Goal: Transaction & Acquisition: Purchase product/service

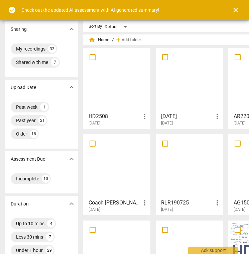
click at [234, 10] on span "close" at bounding box center [236, 10] width 8 height 8
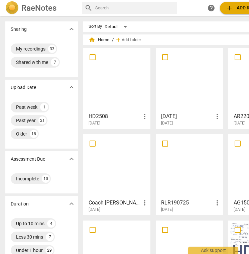
click at [232, 9] on span "add" at bounding box center [229, 8] width 8 height 8
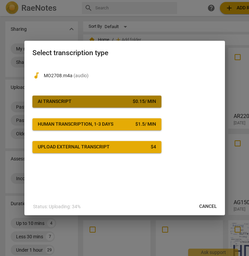
click at [133, 99] on div "$ 0.15 / min" at bounding box center [144, 101] width 23 height 7
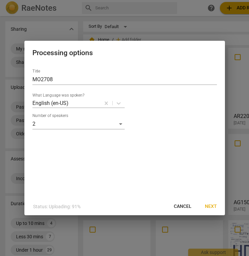
click at [209, 206] on span "Next" at bounding box center [211, 206] width 12 height 7
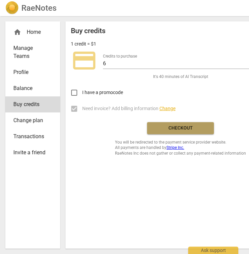
click at [192, 126] on span "Checkout" at bounding box center [181, 128] width 56 height 7
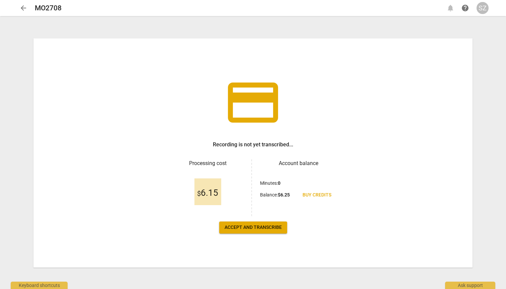
click at [255, 225] on span "Accept and transcribe" at bounding box center [252, 227] width 57 height 7
